Goal: Information Seeking & Learning: Check status

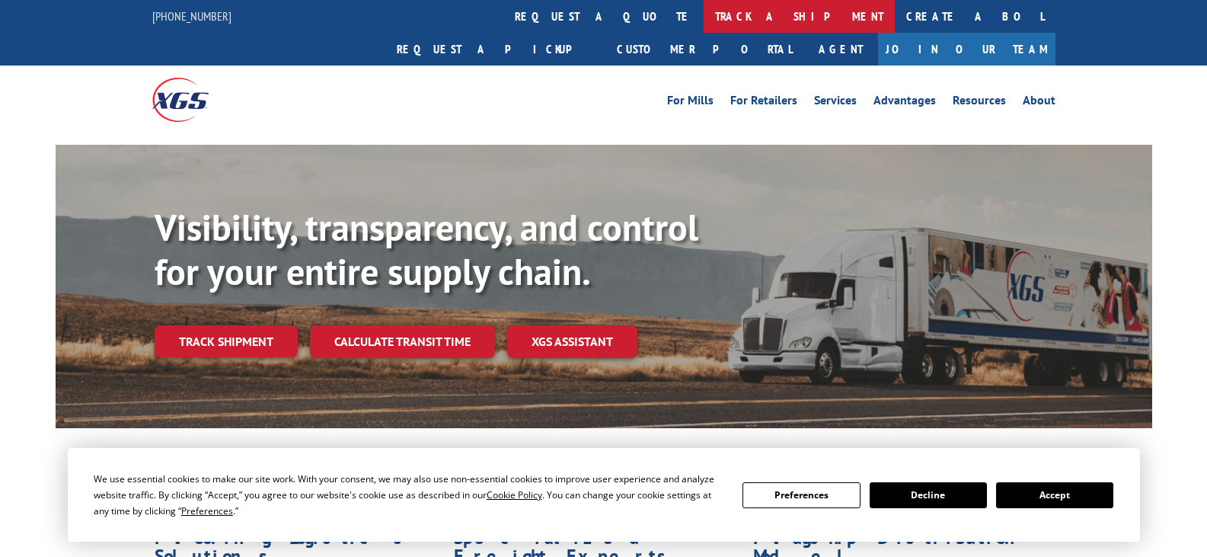
click at [704, 10] on link "track a shipment" at bounding box center [799, 16] width 191 height 33
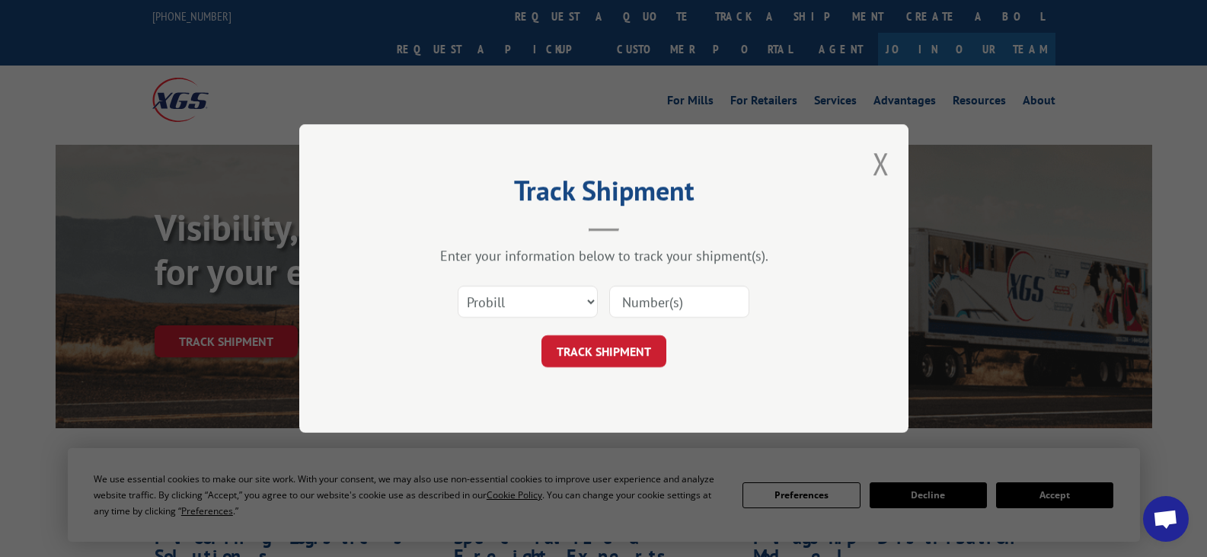
click at [631, 286] on div at bounding box center [679, 301] width 140 height 35
click at [646, 302] on input at bounding box center [679, 302] width 140 height 32
paste input "[GEOGRAPHIC_DATA]"
type input "[GEOGRAPHIC_DATA]"
drag, startPoint x: 735, startPoint y: 299, endPoint x: 589, endPoint y: 321, distance: 148.0
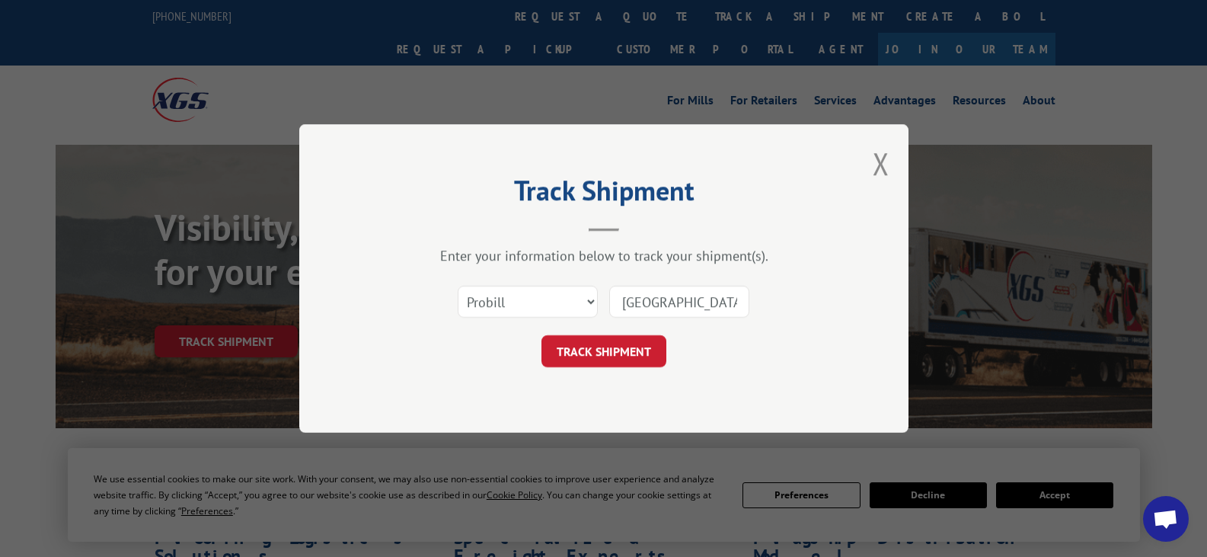
click at [589, 321] on div "Select category... Probill BOL PO MAIN STREET OTTOMAN" at bounding box center [604, 302] width 457 height 50
drag, startPoint x: 643, startPoint y: 314, endPoint x: 639, endPoint y: 299, distance: 15.0
click at [642, 311] on input at bounding box center [679, 302] width 140 height 32
click at [639, 299] on input at bounding box center [679, 302] width 140 height 32
paste input "17442843"
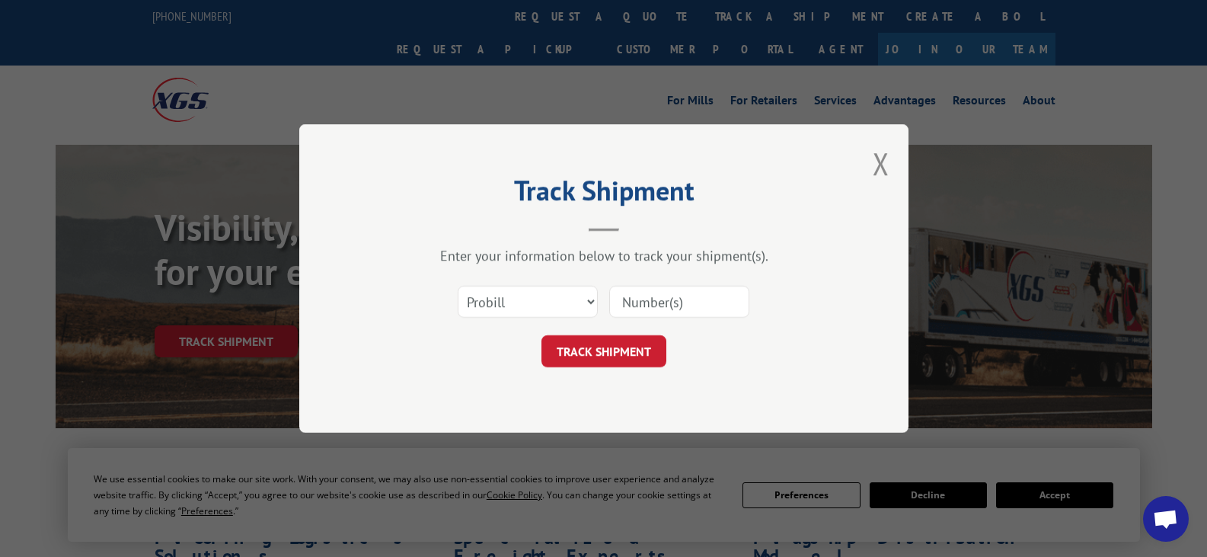
type input "17442843"
click at [611, 353] on button "TRACK SHIPMENT" at bounding box center [604, 351] width 125 height 32
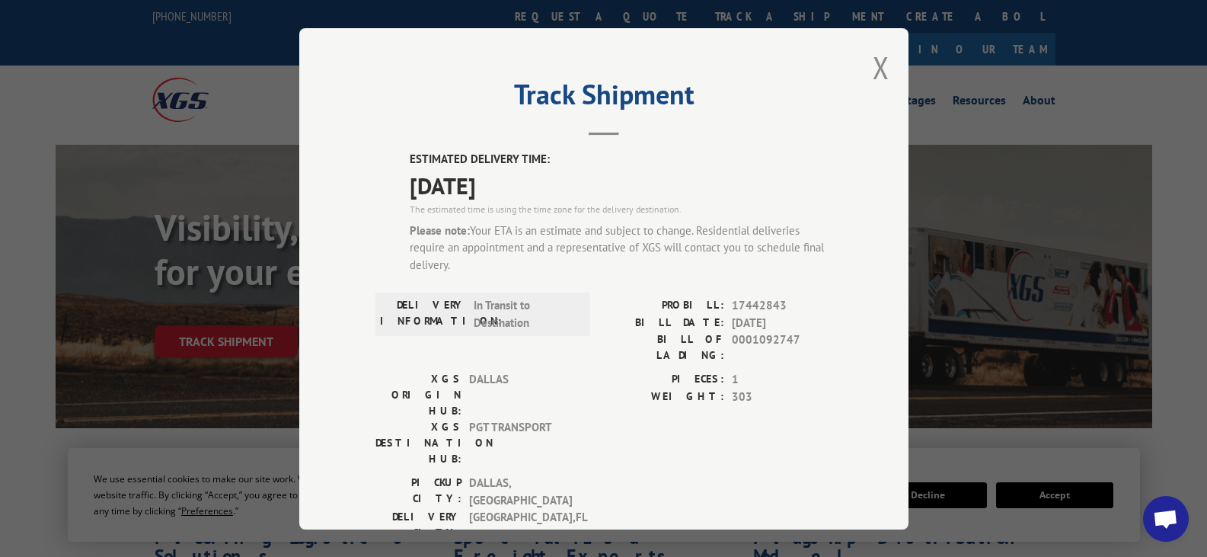
click at [873, 62] on button "Close modal" at bounding box center [881, 67] width 17 height 40
